Goal: Task Accomplishment & Management: Manage account settings

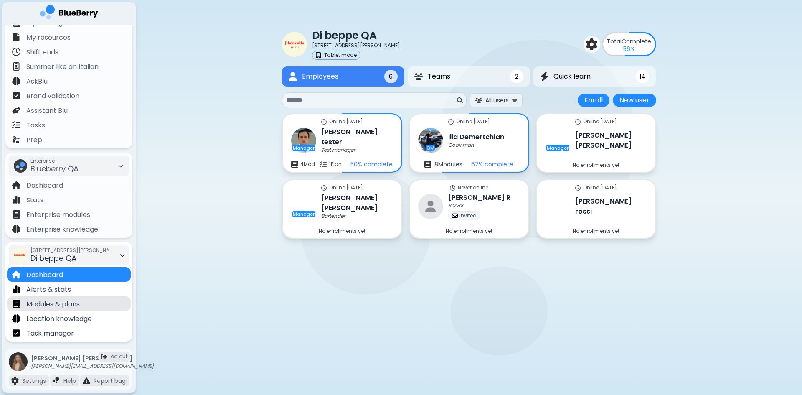
scroll to position [18, 0]
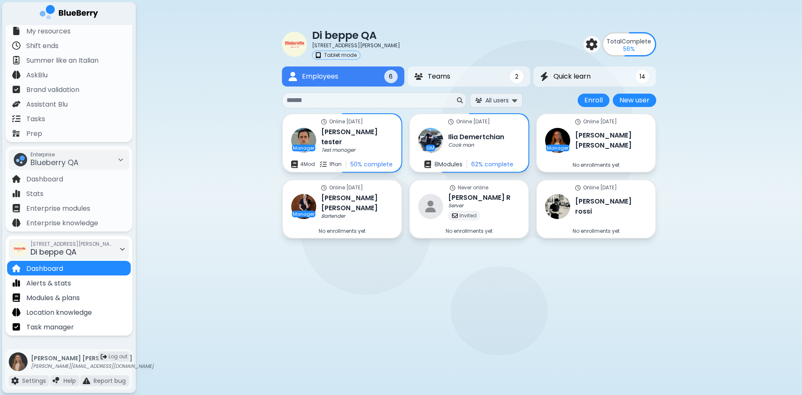
click at [76, 247] on span "Di beppe QA" at bounding box center [53, 251] width 46 height 10
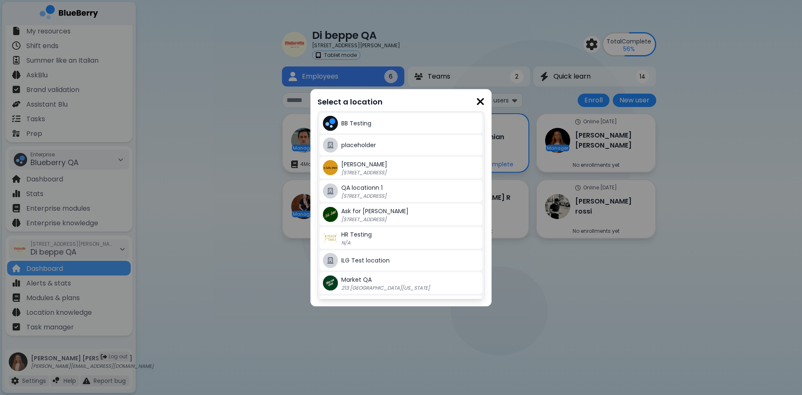
click at [358, 164] on span "Carlino QA" at bounding box center [364, 164] width 46 height 8
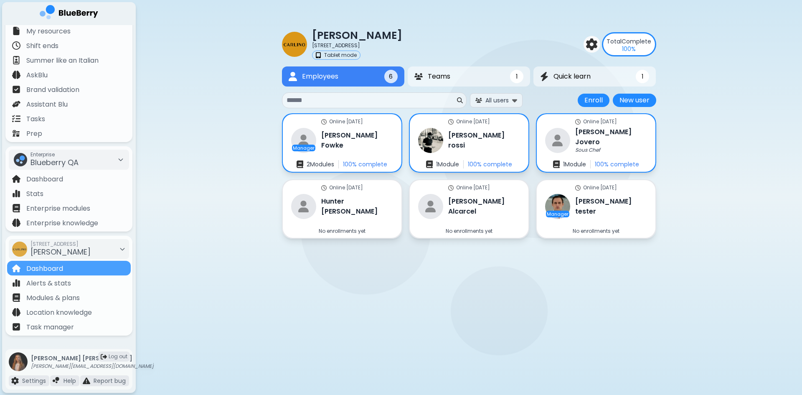
click at [341, 104] on input at bounding box center [371, 100] width 169 height 10
click at [473, 203] on h3 "David Alcarcel" at bounding box center [484, 206] width 73 height 20
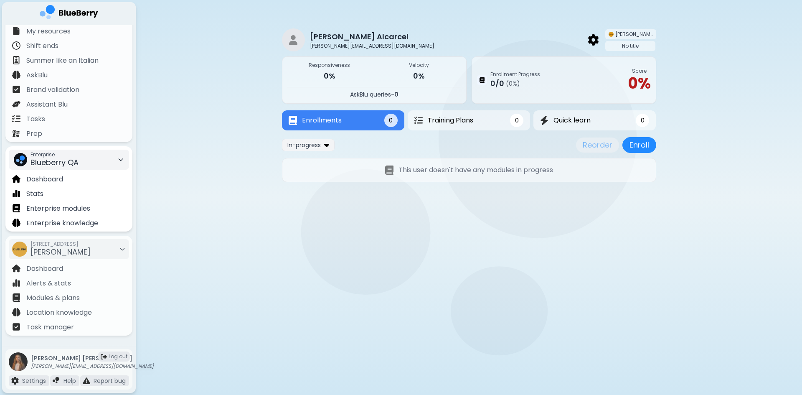
click at [91, 161] on div "Enterprise Blueberry QA" at bounding box center [69, 160] width 120 height 20
click at [79, 188] on div "Kitchen Table" at bounding box center [68, 190] width 118 height 13
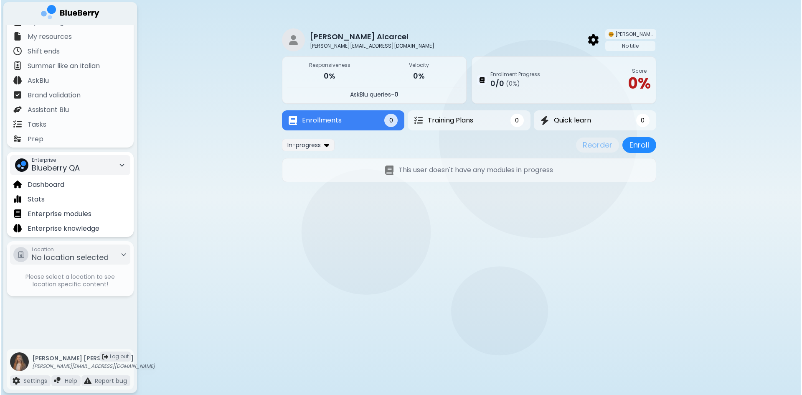
scroll to position [18, 0]
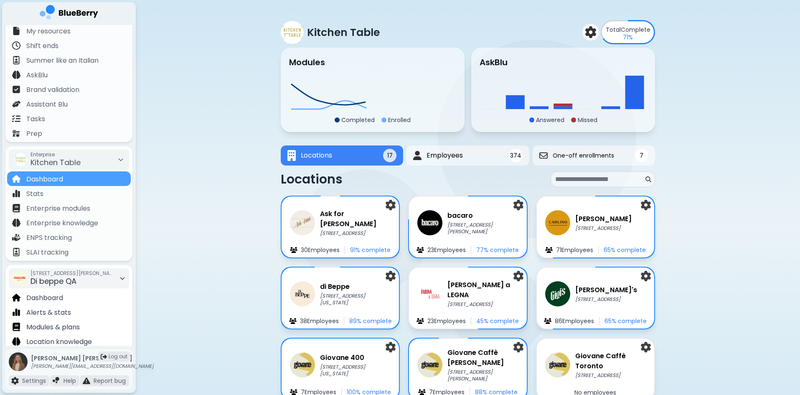
click at [78, 275] on span "[STREET_ADDRESS][PERSON_NAME]" at bounding box center [72, 273] width 84 height 7
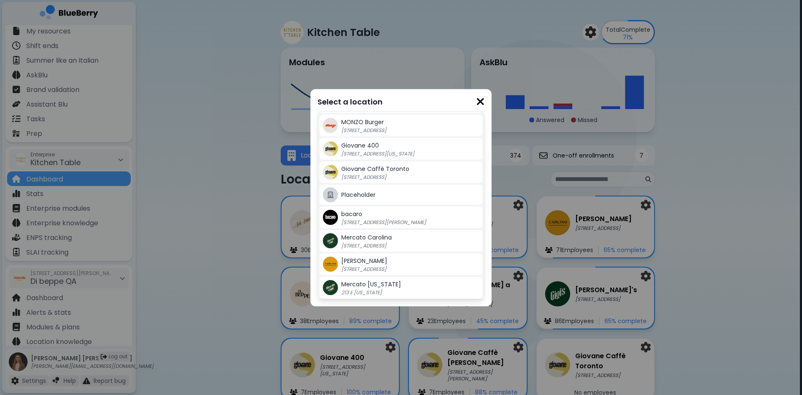
scroll to position [167, 0]
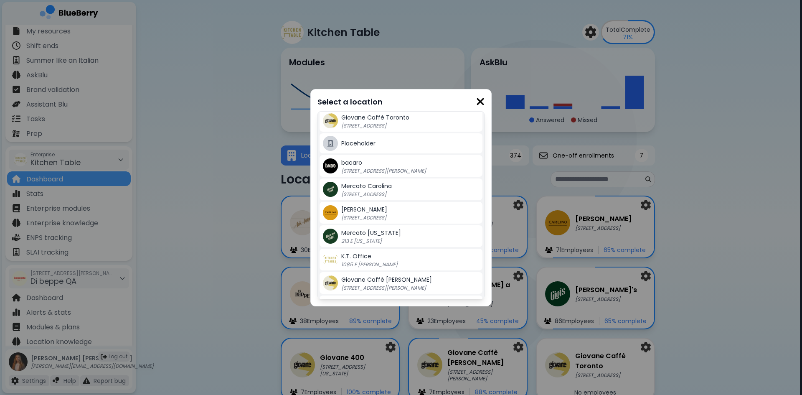
click at [375, 213] on div "CARLINO 1115 Alberni St, Vancouver" at bounding box center [410, 212] width 138 height 17
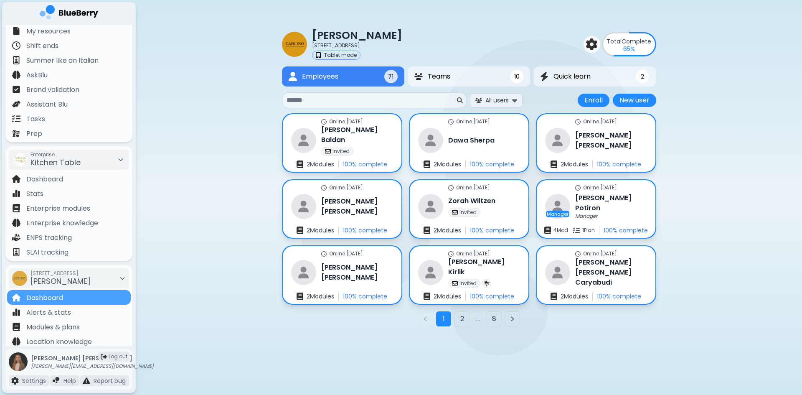
click at [327, 98] on input at bounding box center [371, 100] width 169 height 10
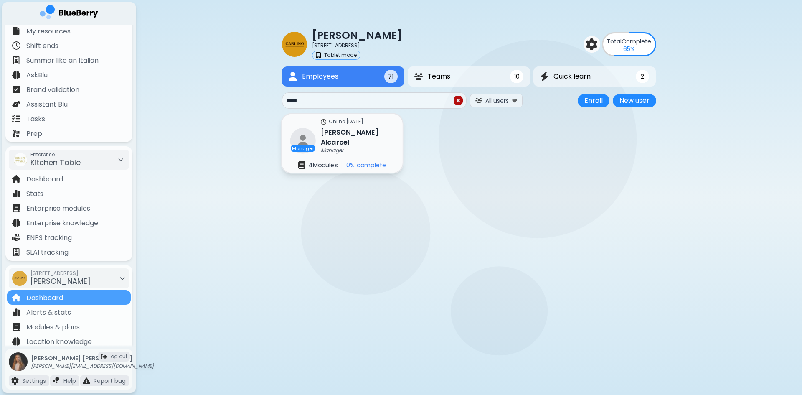
type input "****"
click at [383, 146] on div "Online 100 days ago Manager David Alcarcel Manager 4 Module s 0 % complete" at bounding box center [342, 143] width 121 height 59
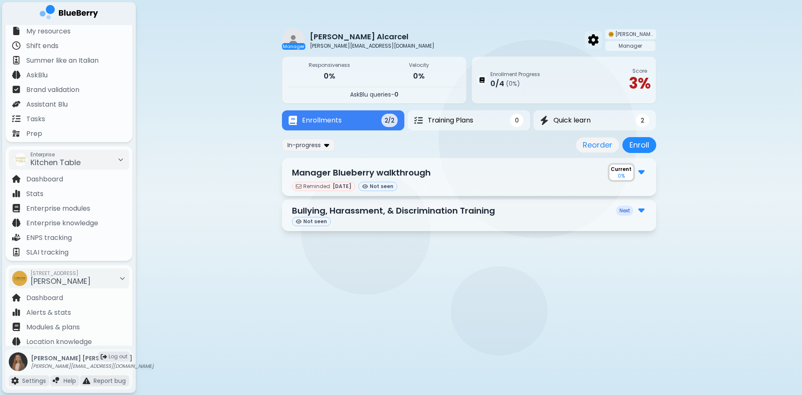
click at [599, 42] on img at bounding box center [593, 39] width 10 height 11
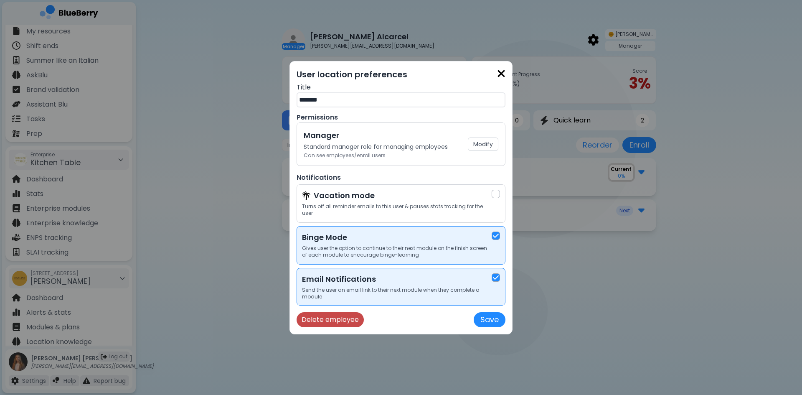
click at [350, 315] on button "Delete employee" at bounding box center [330, 319] width 67 height 15
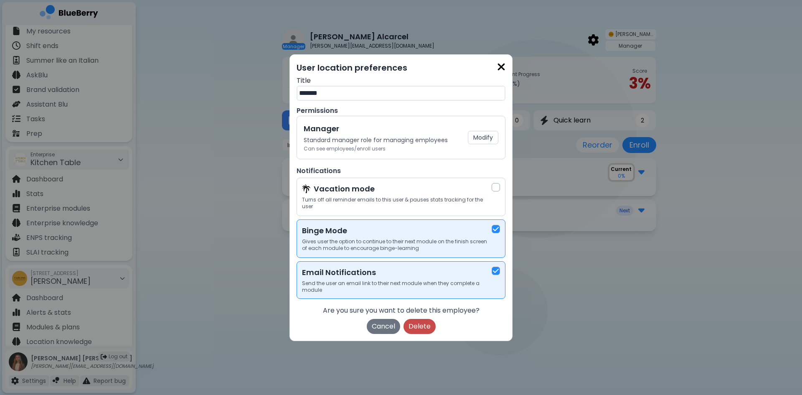
click at [412, 323] on button "Delete" at bounding box center [420, 326] width 32 height 15
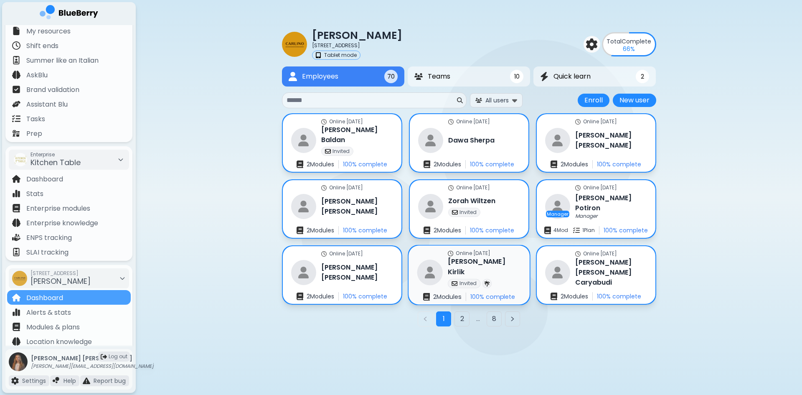
click at [507, 278] on div "Online 70 days ago Vana Kirlik Invited 2 Module s 100 % complete" at bounding box center [469, 275] width 121 height 59
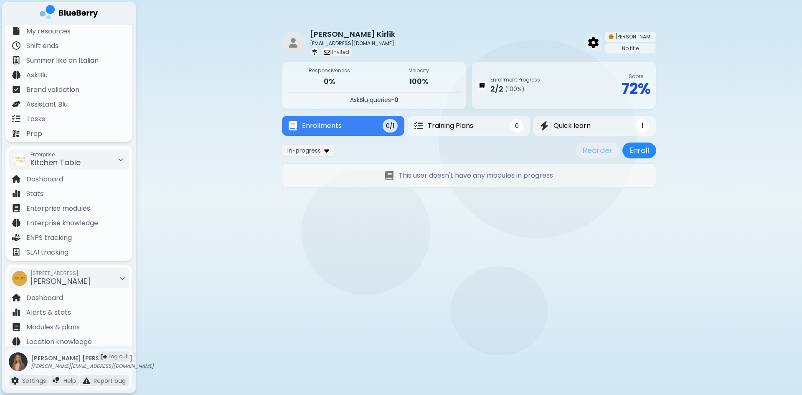
click at [602, 41] on div at bounding box center [593, 43] width 17 height 18
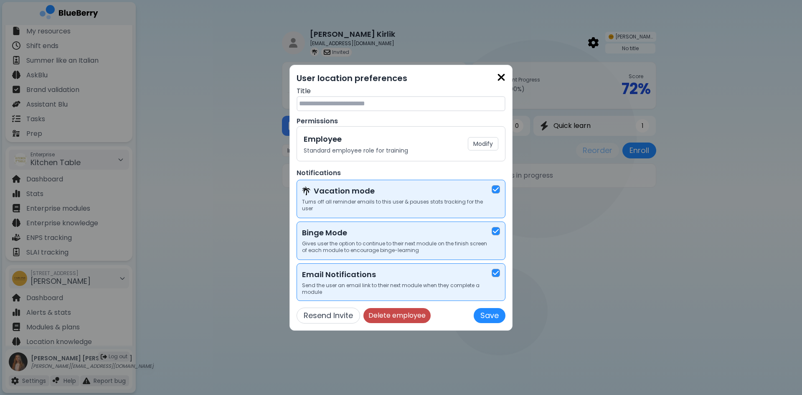
click at [419, 308] on button "Delete employee" at bounding box center [396, 315] width 67 height 15
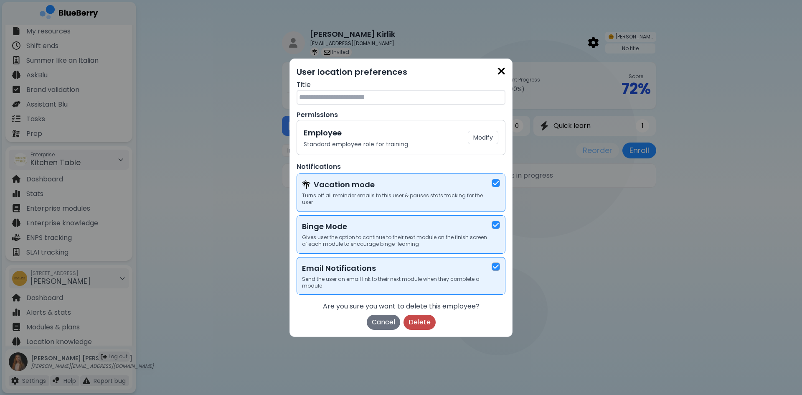
click at [430, 319] on button "Delete" at bounding box center [420, 322] width 32 height 15
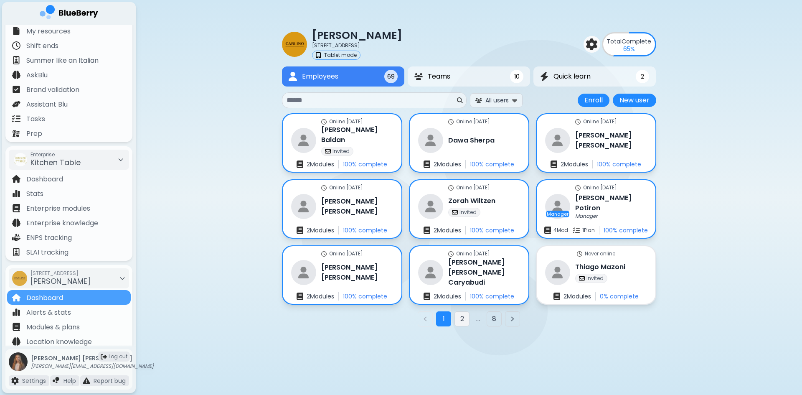
click at [465, 317] on button "2" at bounding box center [462, 318] width 15 height 15
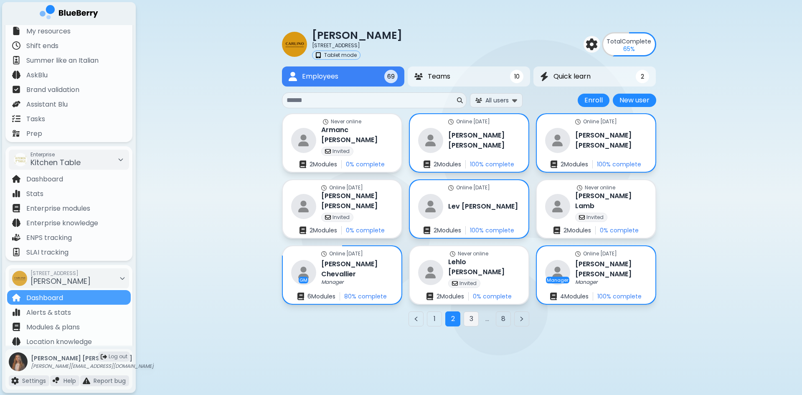
click at [470, 320] on button "3" at bounding box center [471, 318] width 15 height 15
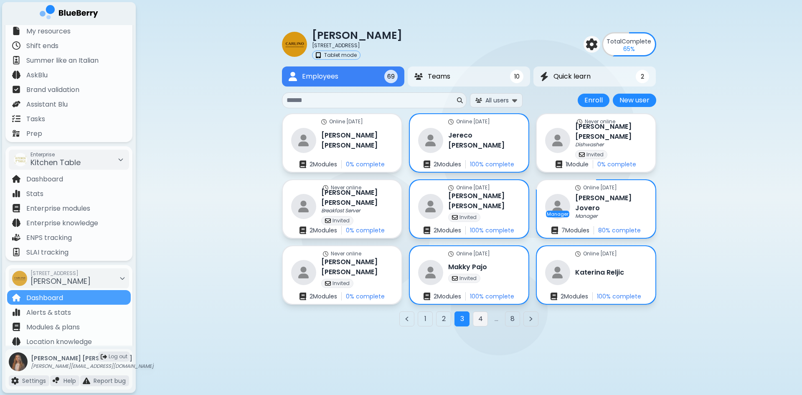
click at [480, 319] on button "4" at bounding box center [480, 318] width 15 height 15
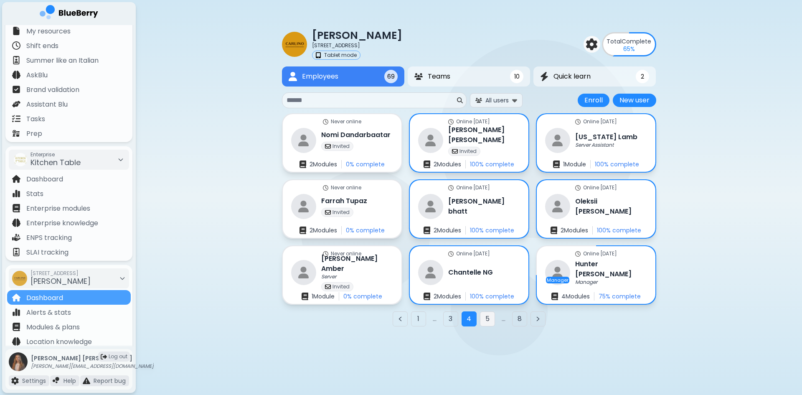
click at [482, 319] on button "5" at bounding box center [487, 318] width 15 height 15
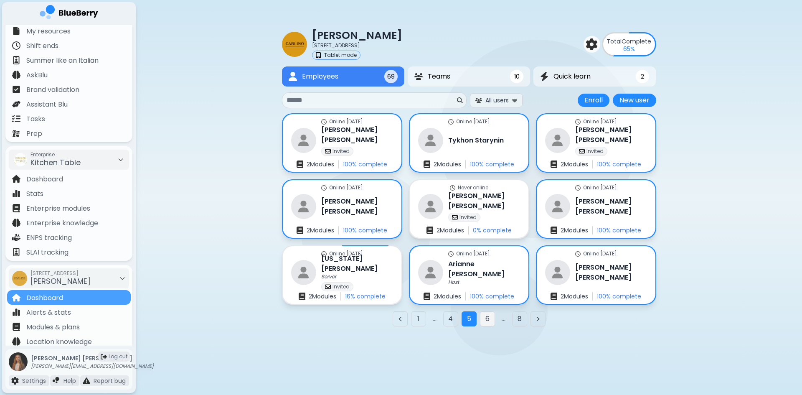
click at [484, 319] on button "6" at bounding box center [487, 318] width 15 height 15
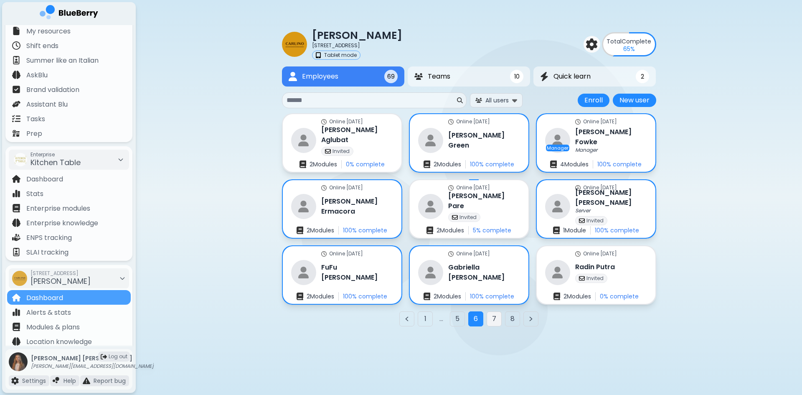
click at [494, 321] on button "7" at bounding box center [494, 318] width 15 height 15
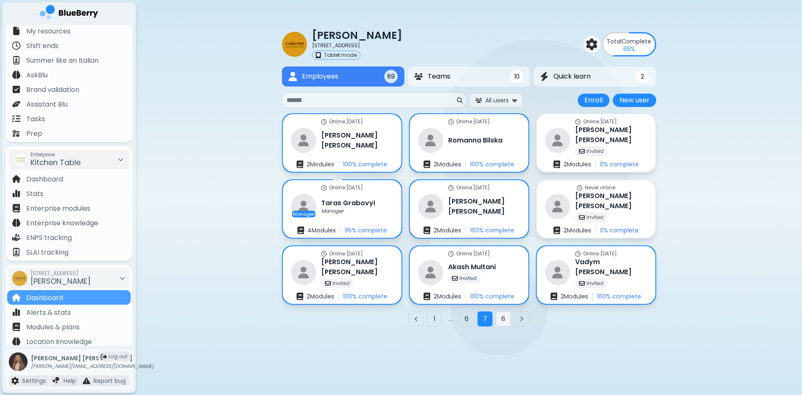
click at [505, 320] on button "8" at bounding box center [503, 318] width 15 height 15
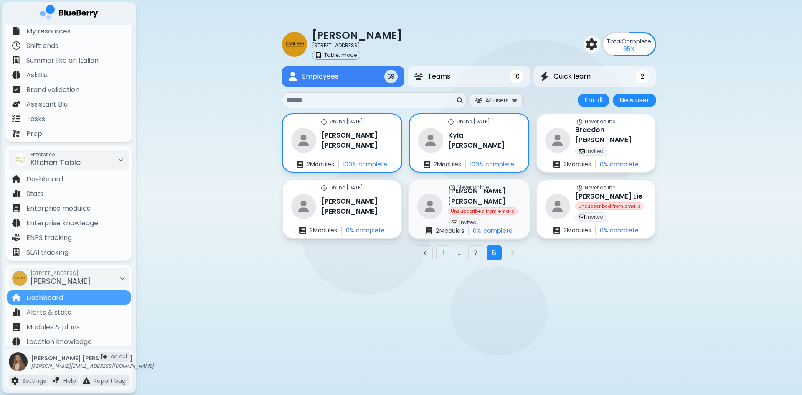
click at [507, 211] on div "Marisa Brkovich Unsubscribed from emails Invited" at bounding box center [484, 206] width 73 height 41
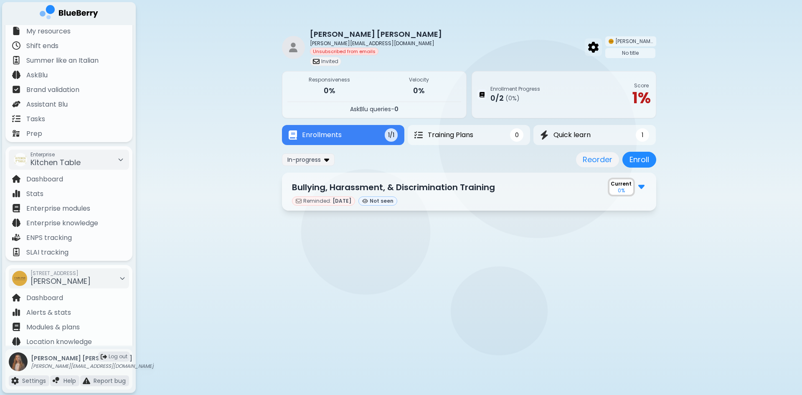
click at [599, 47] on img at bounding box center [593, 47] width 10 height 11
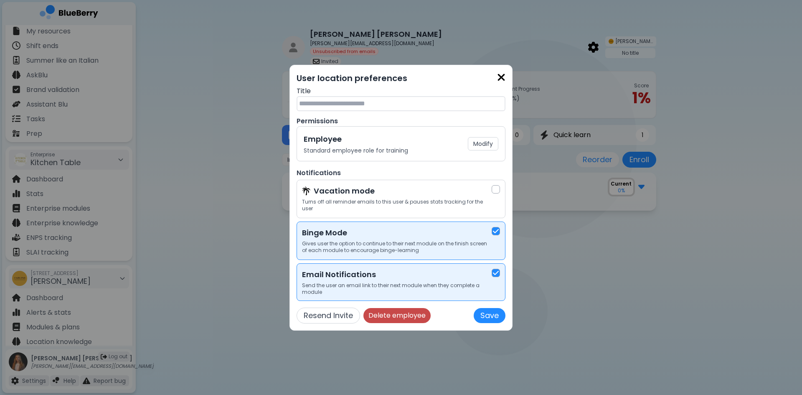
click at [402, 313] on button "Delete employee" at bounding box center [396, 315] width 67 height 15
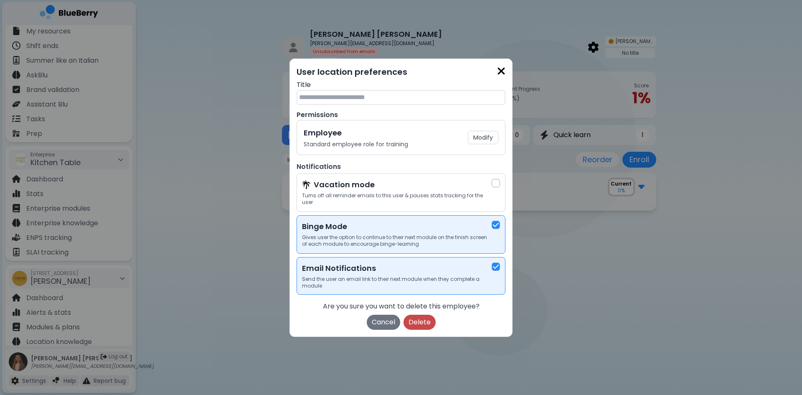
click at [426, 323] on button "Delete" at bounding box center [420, 322] width 32 height 15
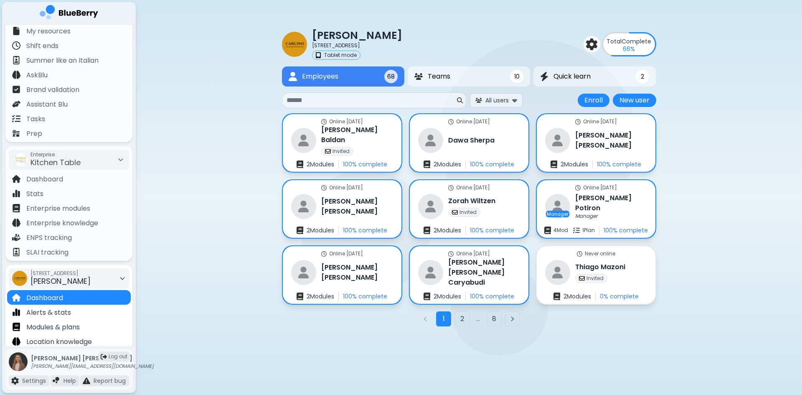
click at [80, 279] on div "1115 Alberni St, Vancouver CARLINO" at bounding box center [60, 278] width 60 height 18
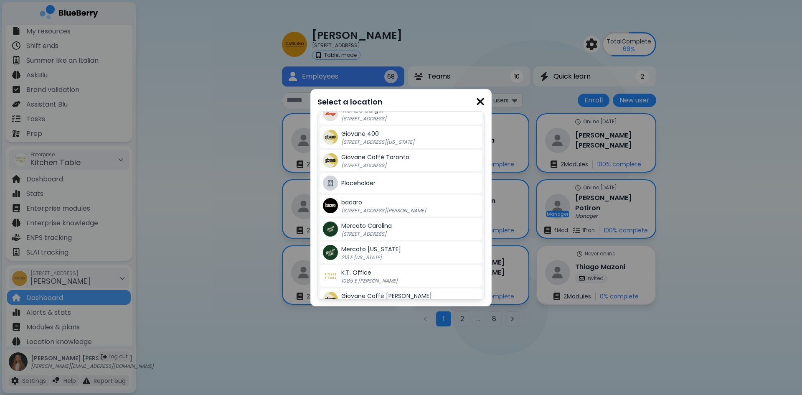
scroll to position [84, 0]
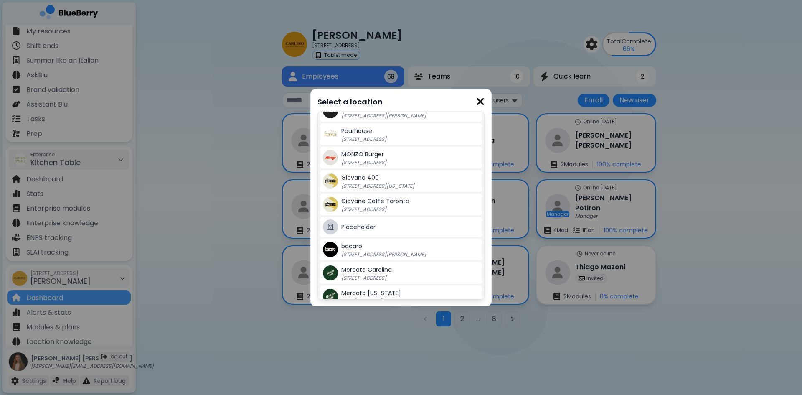
click at [377, 162] on p "[STREET_ADDRESS]" at bounding box center [393, 162] width 104 height 7
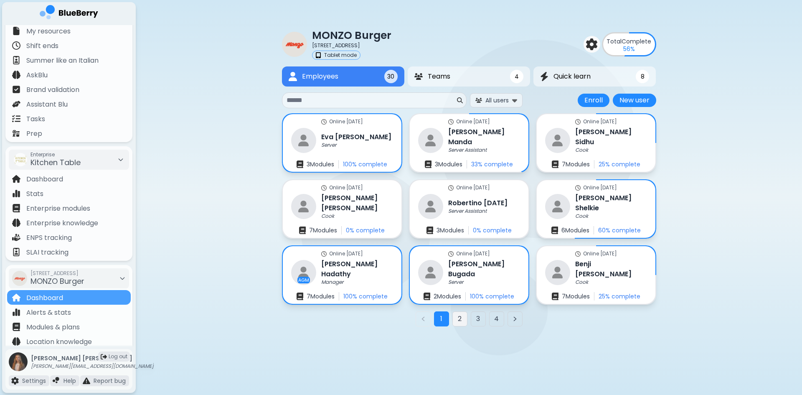
click at [458, 316] on button "2" at bounding box center [459, 318] width 15 height 15
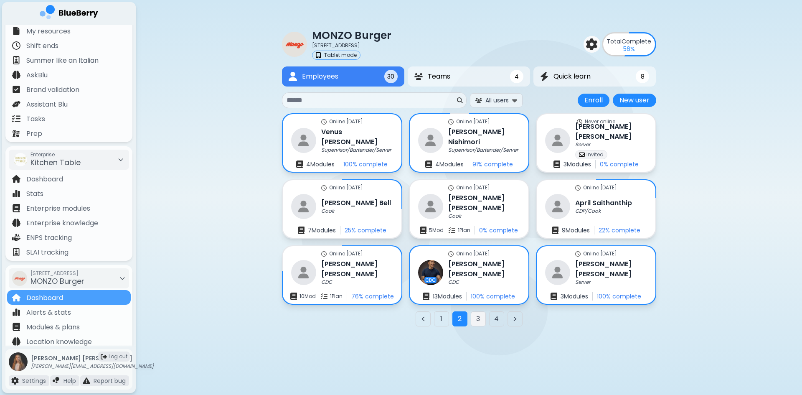
click at [474, 316] on button "3" at bounding box center [478, 318] width 15 height 15
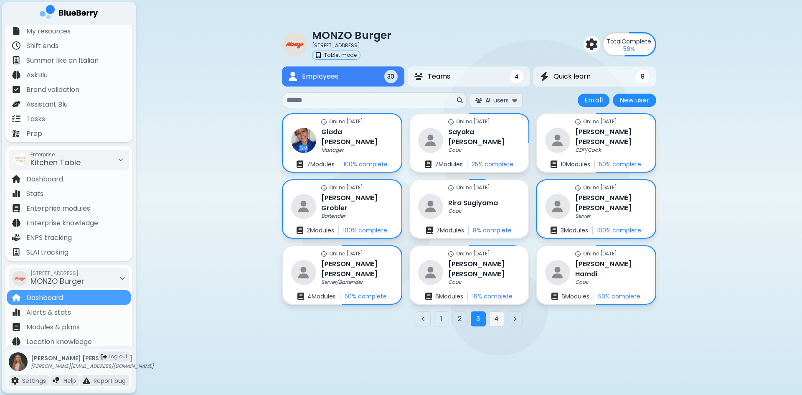
click at [491, 318] on button "4" at bounding box center [496, 318] width 15 height 15
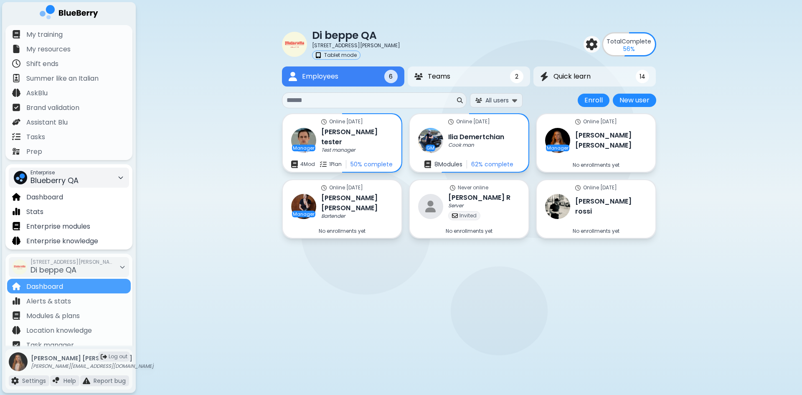
click at [81, 181] on div "Enterprise Blueberry QA" at bounding box center [69, 178] width 120 height 20
click at [70, 208] on div "Kitchen Table" at bounding box center [68, 208] width 118 height 13
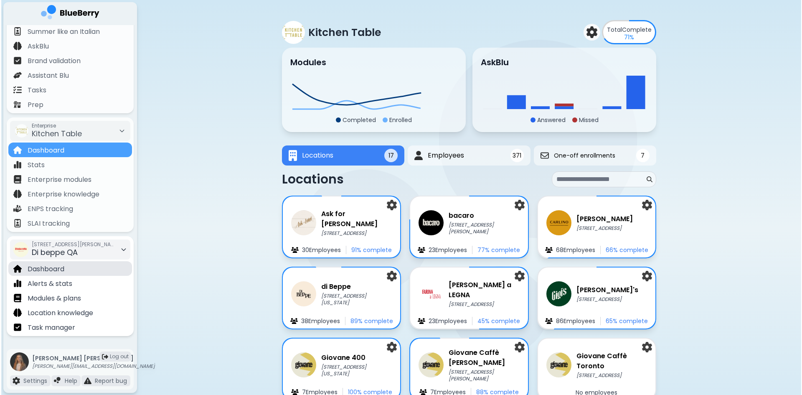
scroll to position [47, 0]
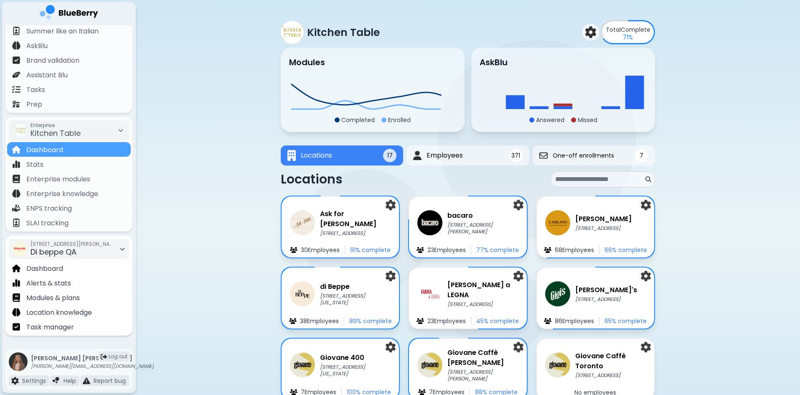
click at [78, 248] on div "[STREET_ADDRESS][PERSON_NAME] QA" at bounding box center [72, 249] width 84 height 18
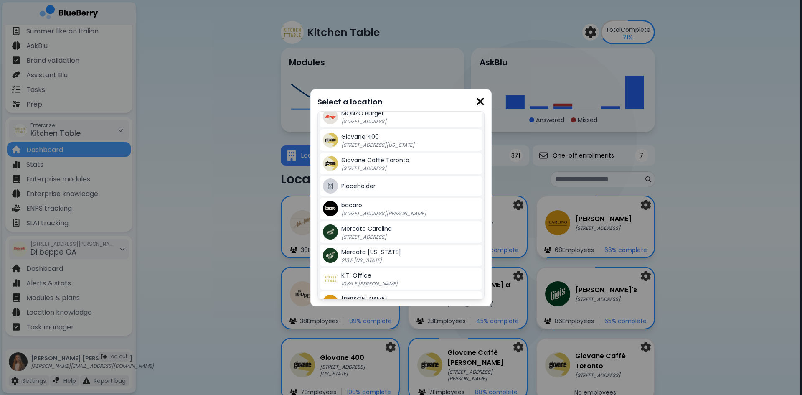
scroll to position [125, 0]
click at [392, 253] on div "Mercato [US_STATE] 213 E [US_STATE]" at bounding box center [410, 254] width 138 height 17
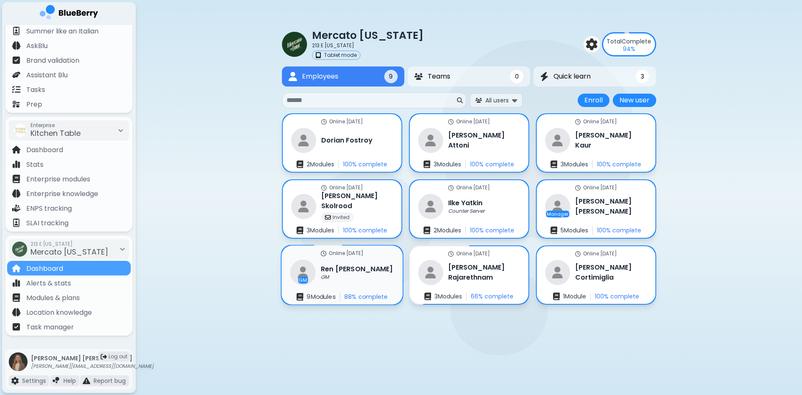
click at [353, 273] on h3 "[PERSON_NAME]" at bounding box center [357, 269] width 72 height 10
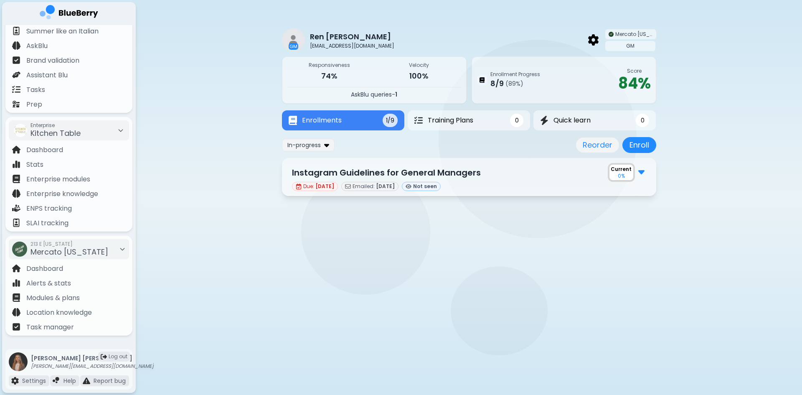
click at [640, 173] on img at bounding box center [641, 171] width 6 height 11
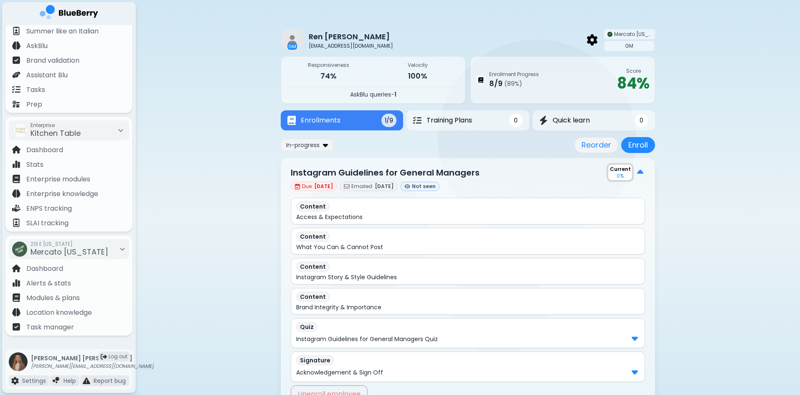
click at [640, 173] on img at bounding box center [640, 172] width 6 height 11
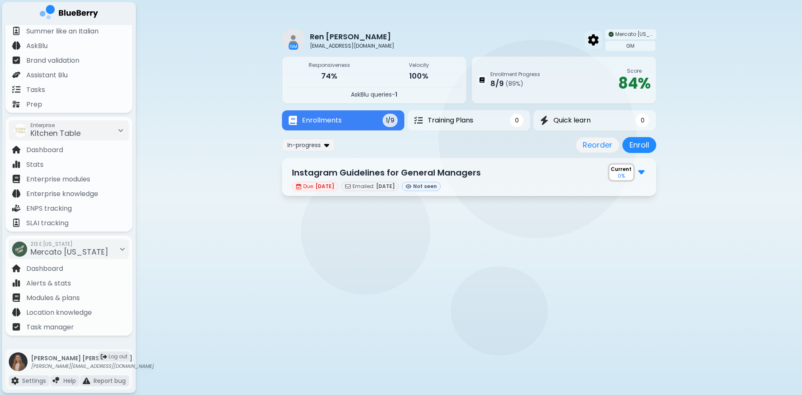
click at [595, 42] on img at bounding box center [593, 39] width 10 height 11
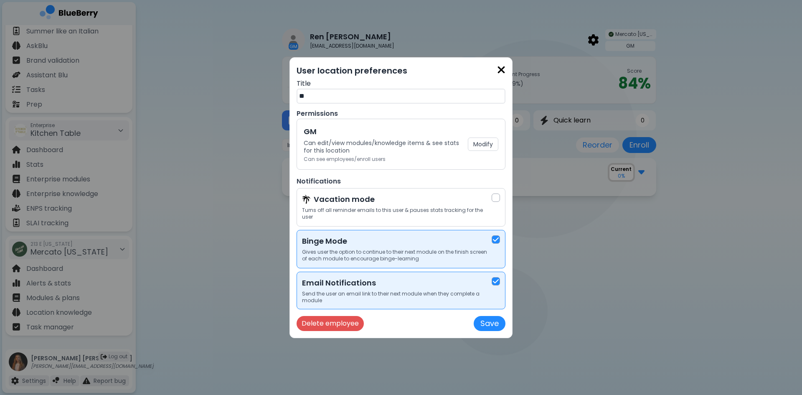
click at [498, 74] on img at bounding box center [501, 69] width 8 height 11
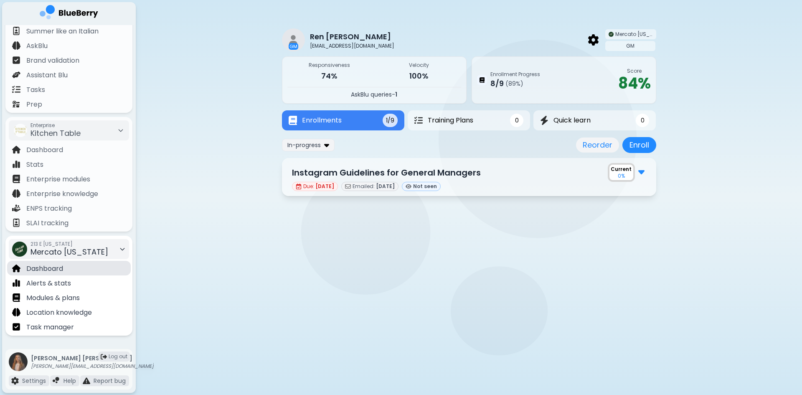
click at [71, 268] on div "Dashboard" at bounding box center [69, 268] width 124 height 15
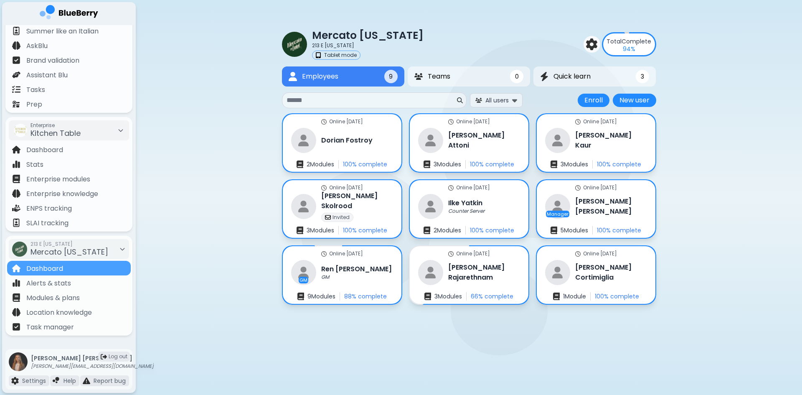
click at [327, 101] on input at bounding box center [371, 100] width 169 height 10
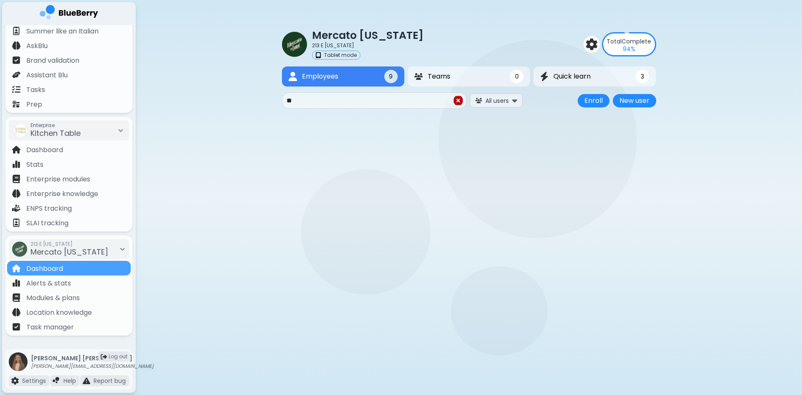
type input "***"
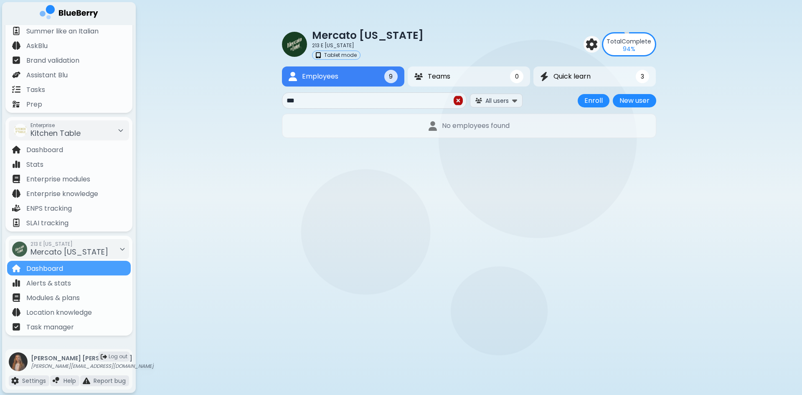
drag, startPoint x: 327, startPoint y: 101, endPoint x: 264, endPoint y: 103, distance: 63.1
click at [264, 103] on div "Mercato [US_STATE] 213 E [US_STATE] Tablet mode Total Complete 94 % Employees 9…" at bounding box center [469, 82] width 666 height 165
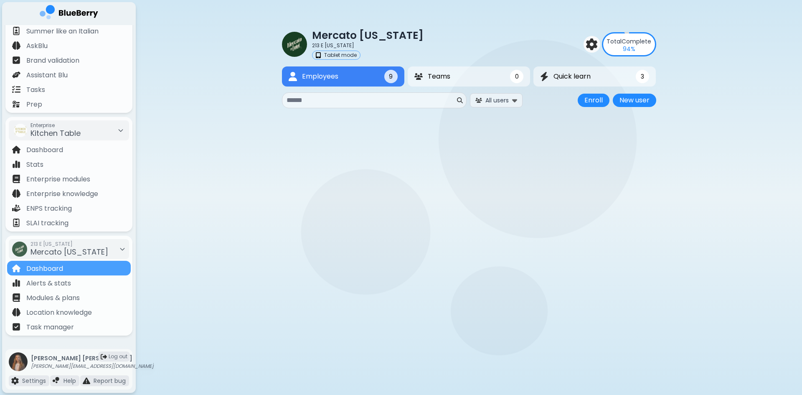
click at [234, 117] on div "Mercato [US_STATE] 213 E [US_STATE] Tablet mode Total Complete 94 % Employees 9…" at bounding box center [469, 162] width 666 height 325
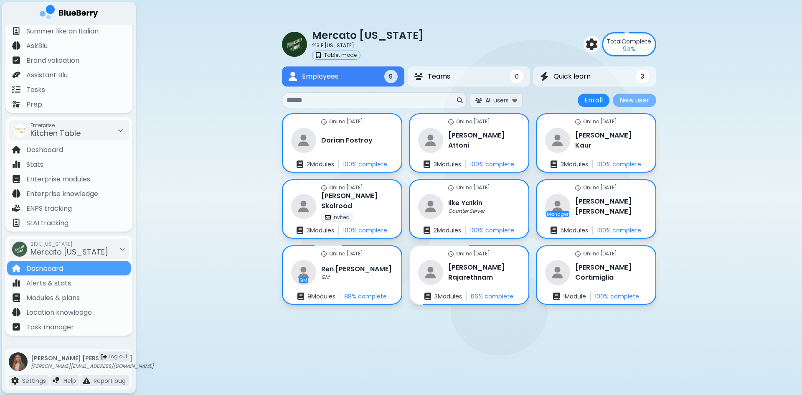
click at [636, 97] on button "New user" at bounding box center [634, 100] width 43 height 13
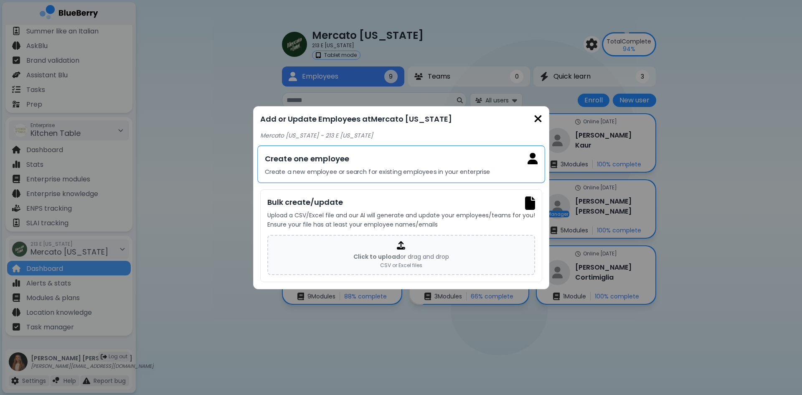
click at [391, 167] on div "Create one employee Create a new employee or search for existing employees in y…" at bounding box center [401, 164] width 288 height 38
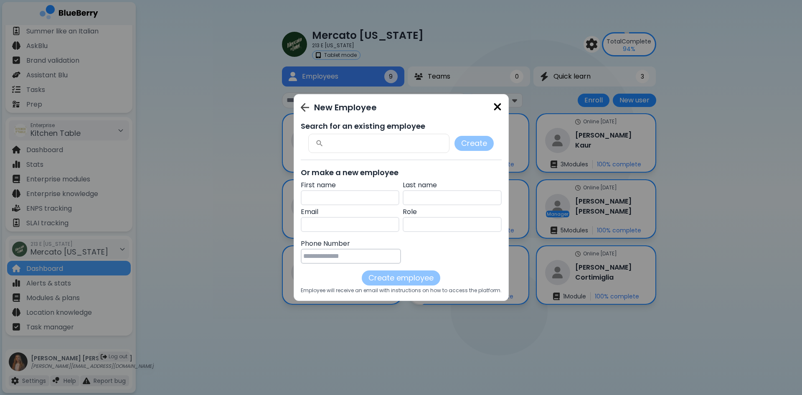
click at [493, 106] on img at bounding box center [497, 106] width 8 height 11
